Goal: Transaction & Acquisition: Purchase product/service

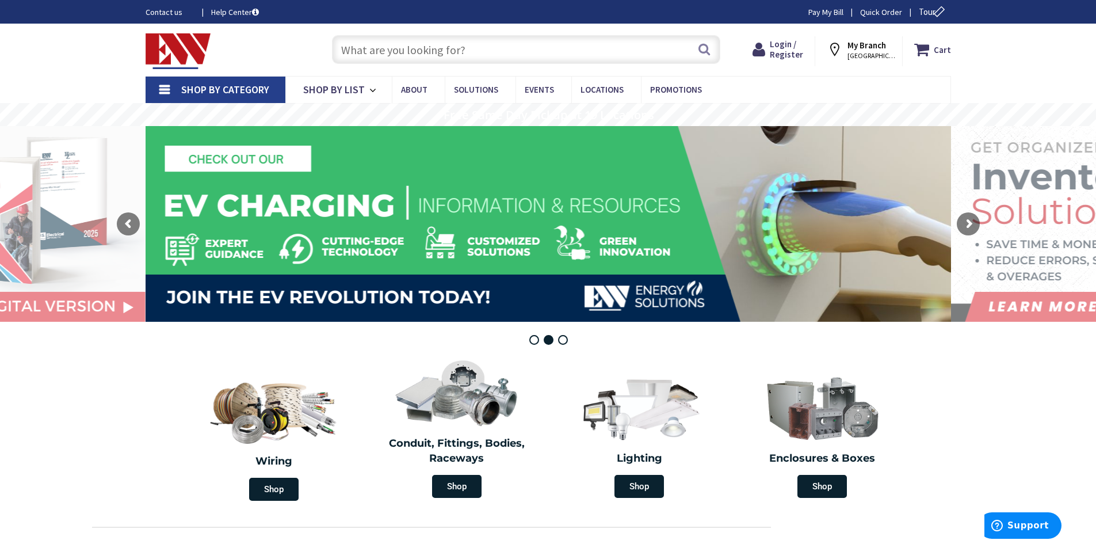
scroll to position [1093, 0]
click at [447, 48] on input "text" at bounding box center [526, 49] width 388 height 29
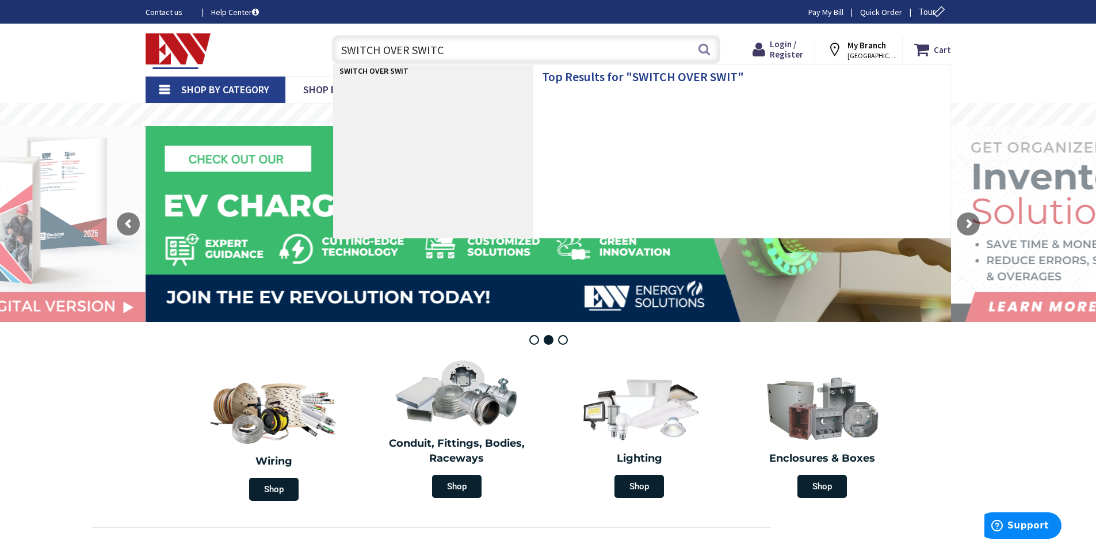
type input "SWITCH OVER SWITCH"
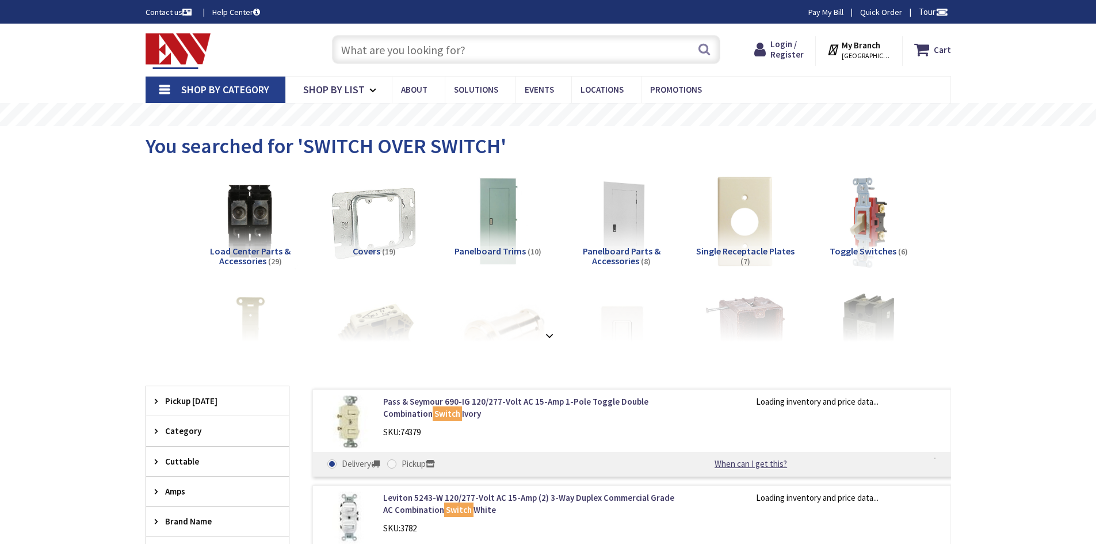
type input "[GEOGRAPHIC_DATA][STREET_ADDRESS][GEOGRAPHIC_DATA]"
click at [158, 426] on icon at bounding box center [159, 430] width 9 height 9
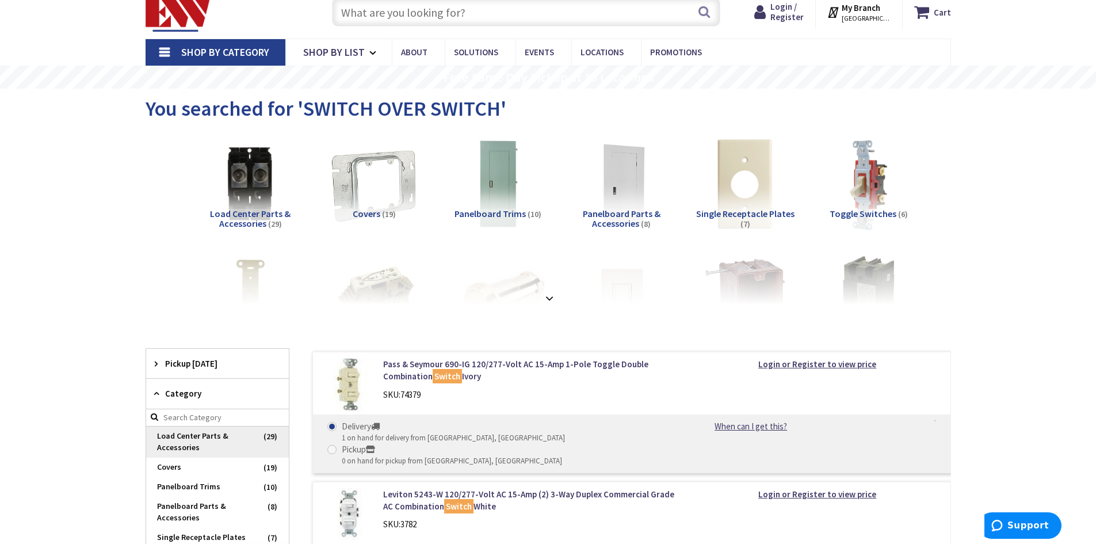
scroll to position [58, 0]
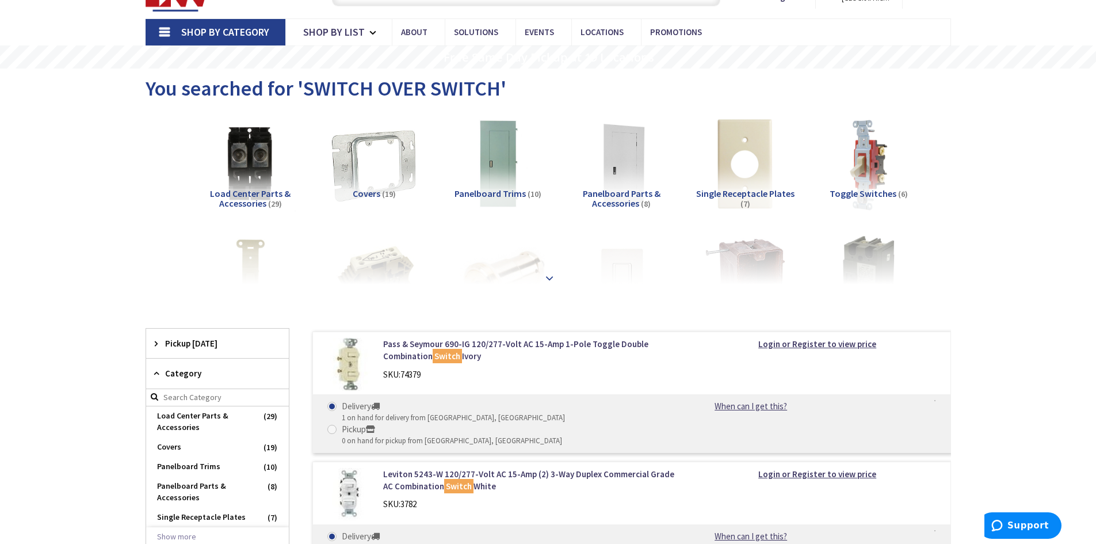
click at [552, 277] on strong at bounding box center [550, 278] width 14 height 13
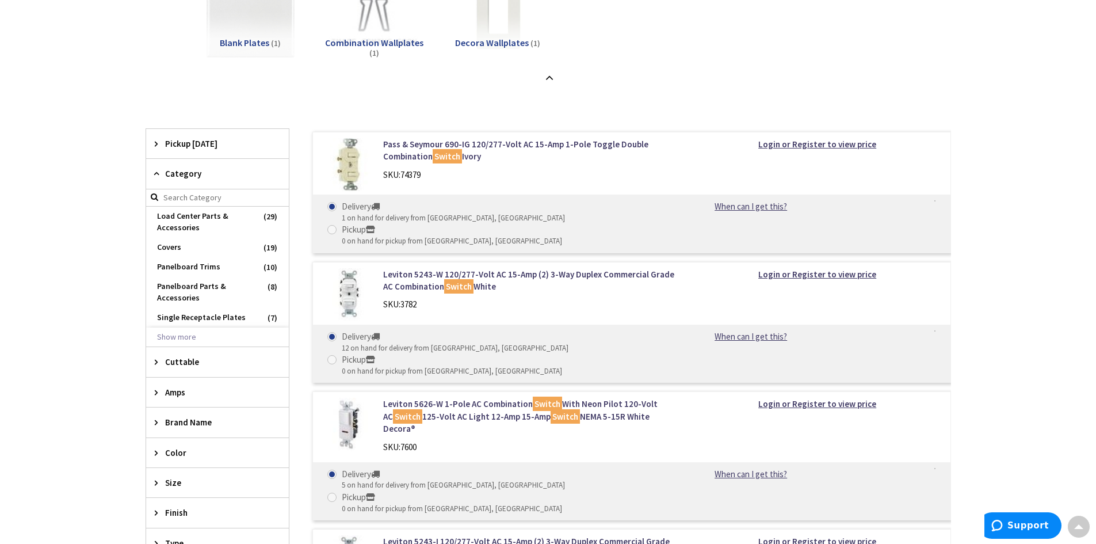
scroll to position [575, 0]
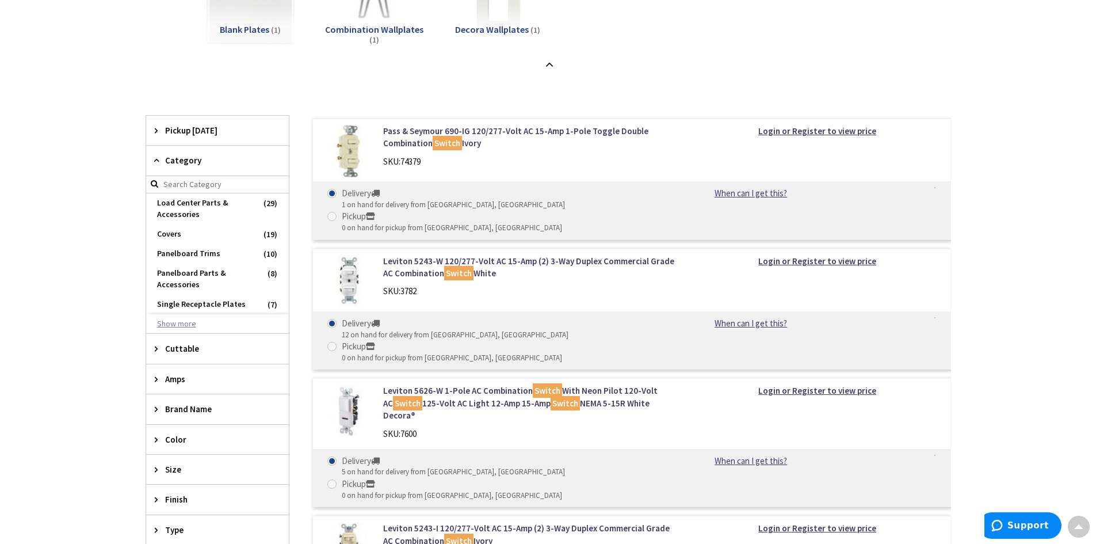
click at [189, 326] on button "Show more" at bounding box center [217, 324] width 143 height 20
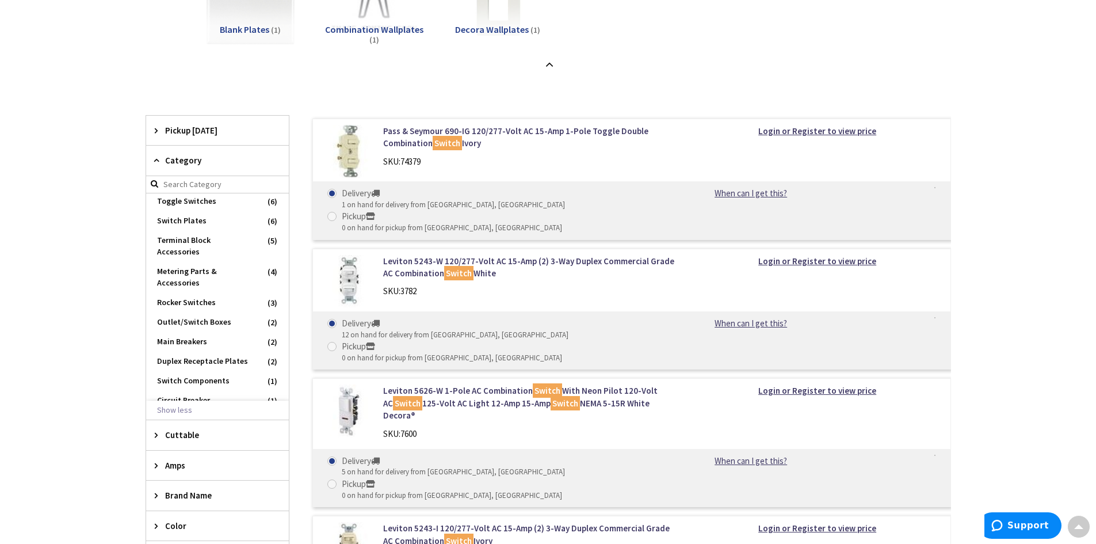
scroll to position [115, 0]
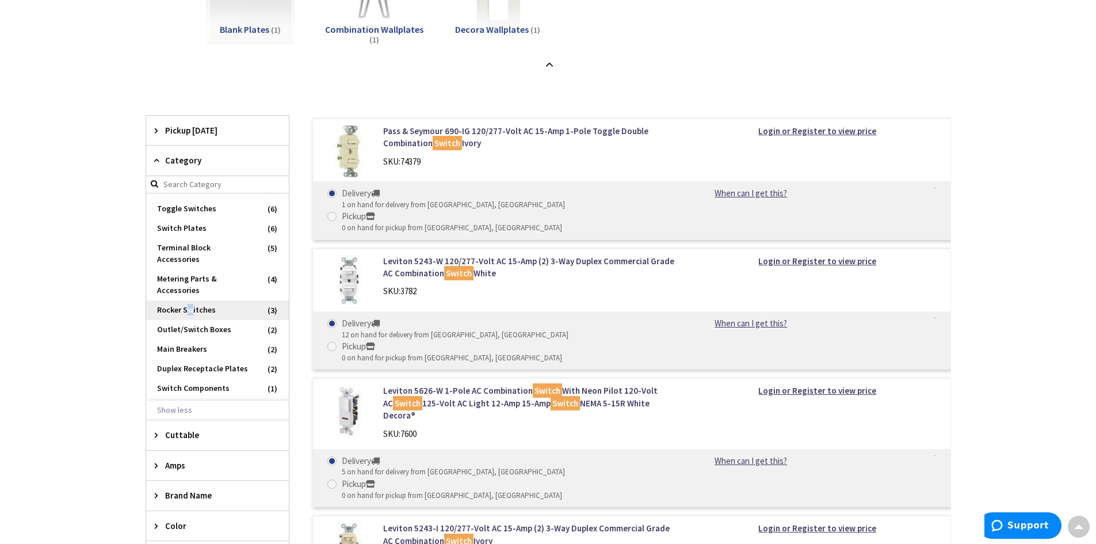
click at [190, 308] on span "Rocker Switches" at bounding box center [217, 310] width 143 height 20
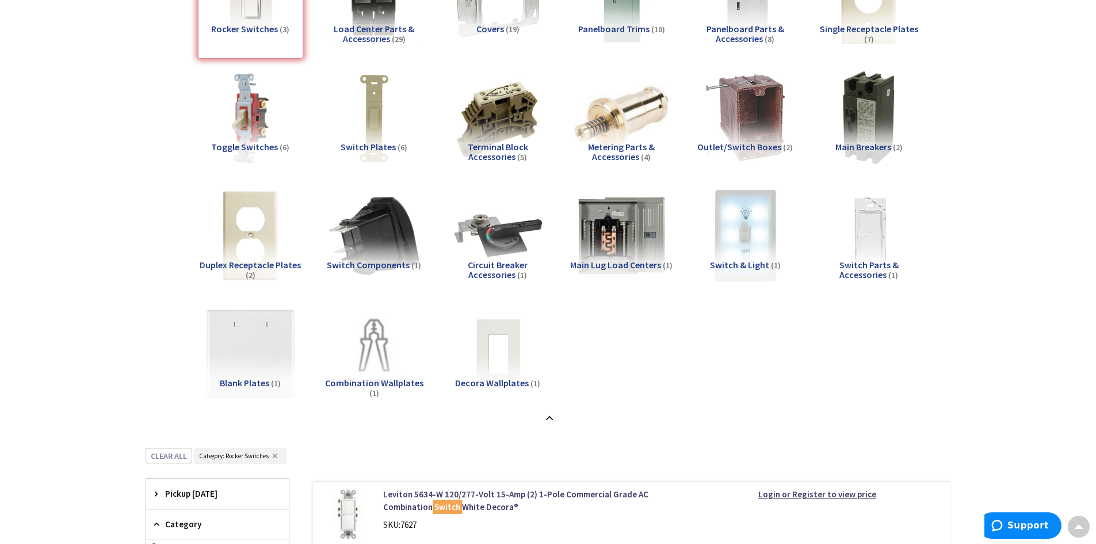
scroll to position [0, 0]
